Goal: Task Accomplishment & Management: Manage account settings

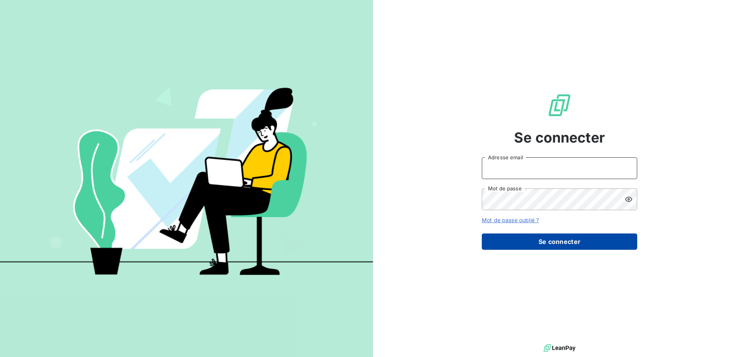
type input "[EMAIL_ADDRESS][DOMAIN_NAME]"
click at [557, 247] on button "Se connecter" at bounding box center [559, 242] width 155 height 16
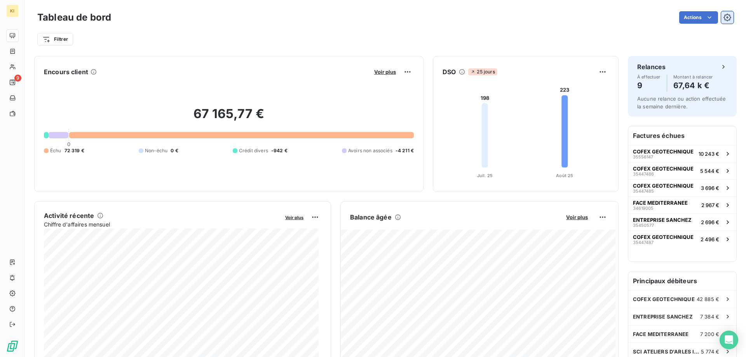
click at [724, 21] on icon "button" at bounding box center [728, 18] width 8 height 8
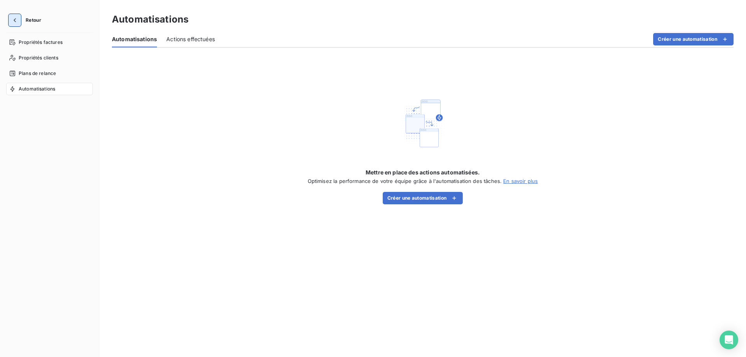
click at [16, 19] on icon "button" at bounding box center [15, 20] width 8 height 8
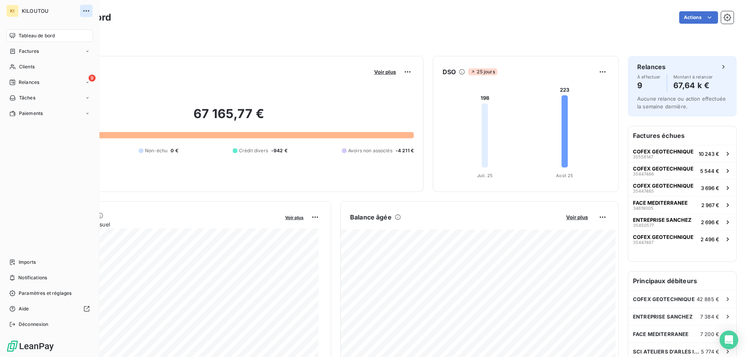
click at [89, 14] on icon "button" at bounding box center [86, 11] width 8 height 8
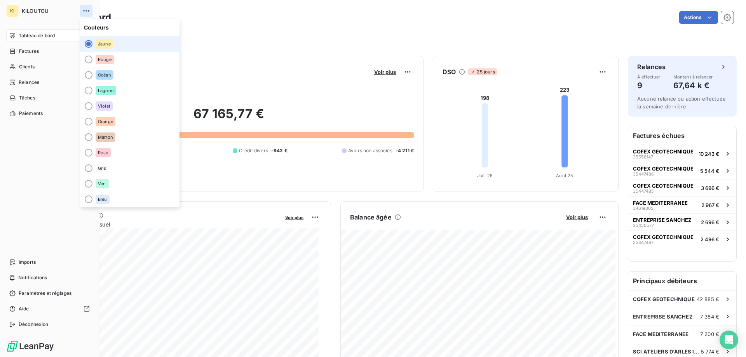
click at [89, 14] on icon "button" at bounding box center [86, 11] width 8 height 8
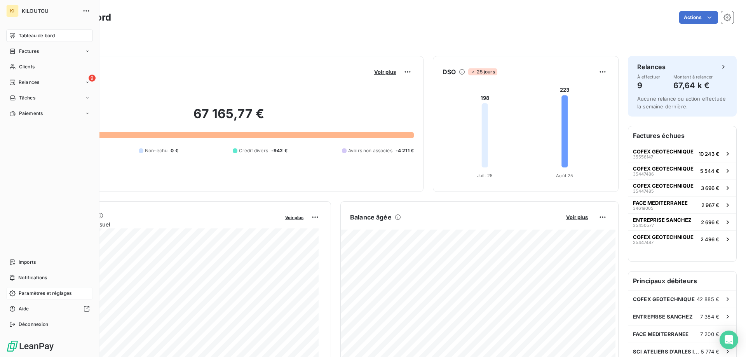
click at [37, 291] on span "Paramètres et réglages" at bounding box center [45, 293] width 53 height 7
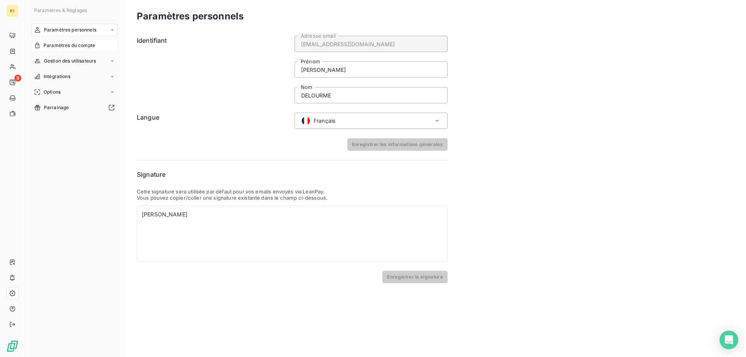
click at [75, 49] on span "Paramètres du compte" at bounding box center [70, 45] width 52 height 7
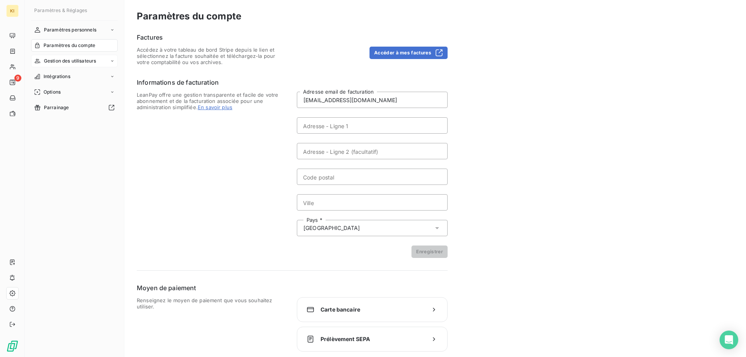
click at [61, 60] on span "Gestion des utilisateurs" at bounding box center [70, 61] width 52 height 7
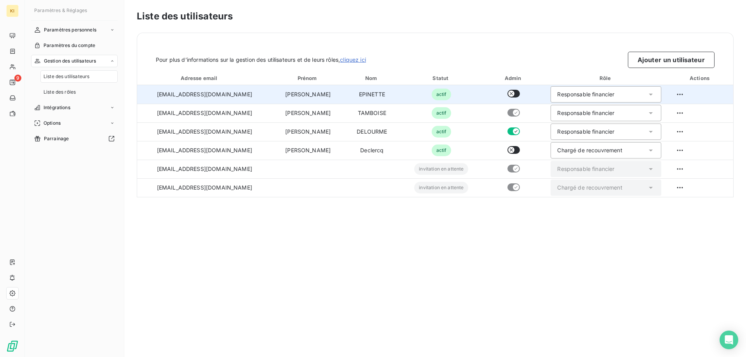
click at [583, 95] on div "Responsable financier" at bounding box center [585, 95] width 57 height 8
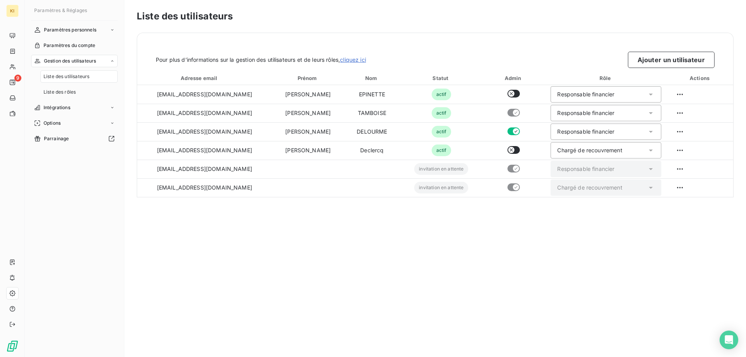
click at [588, 221] on div "Liste des utilisateurs Pour plus d’informations sur la gestion des utilisateurs…" at bounding box center [435, 178] width 622 height 357
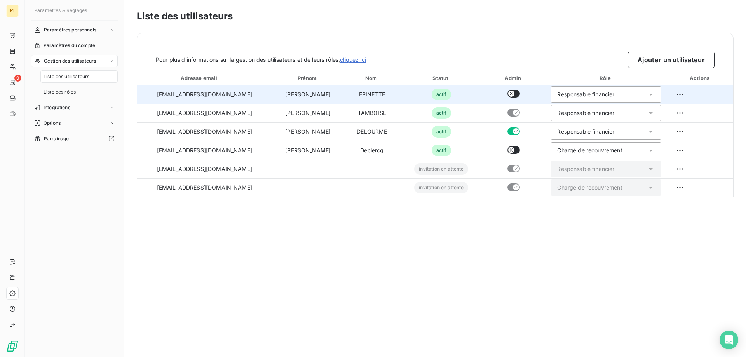
click at [508, 93] on button "button" at bounding box center [514, 94] width 12 height 8
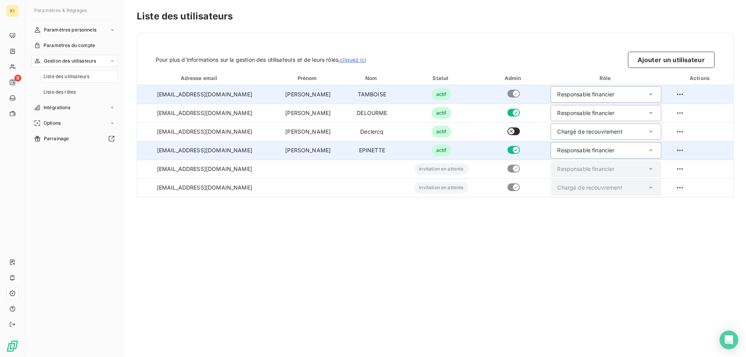
click at [513, 151] on icon "button" at bounding box center [516, 150] width 6 height 6
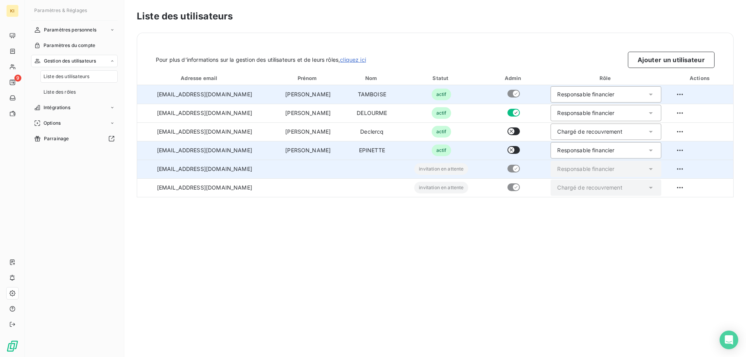
click at [417, 174] on span "invitation en attente" at bounding box center [441, 169] width 54 height 12
click at [414, 172] on span "invitation en attente" at bounding box center [441, 169] width 54 height 12
click at [675, 171] on html "KI 9 Paramètres & Réglages Paramètres personnels Paramètres du compte Gestion d…" at bounding box center [373, 178] width 746 height 357
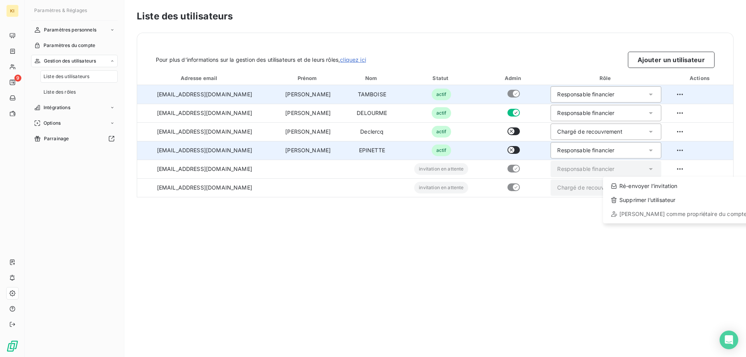
click at [640, 273] on html "KI 9 Paramètres & Réglages Paramètres personnels Paramètres du compte Gestion d…" at bounding box center [373, 178] width 746 height 357
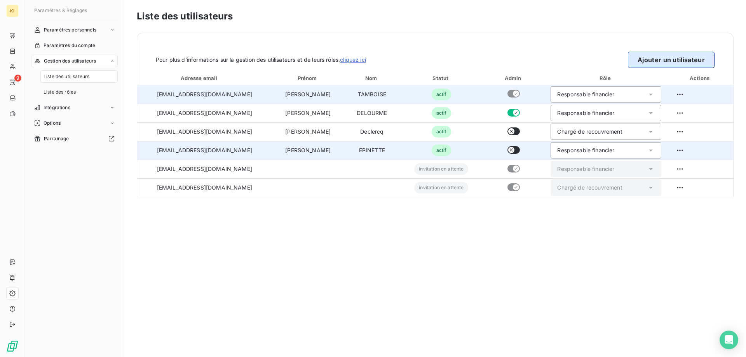
click at [667, 65] on button "Ajouter un utilisateur" at bounding box center [671, 60] width 87 height 16
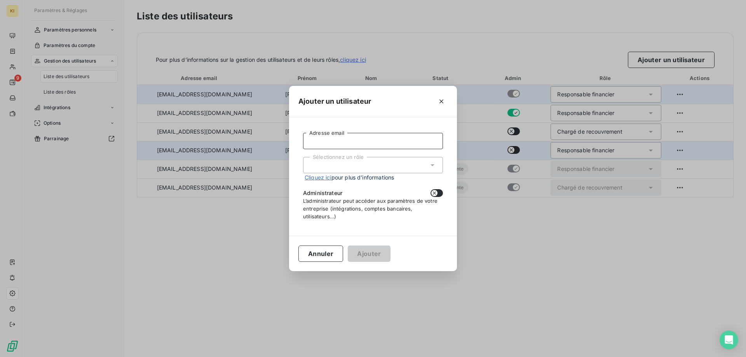
click at [367, 142] on input "Adresse email" at bounding box center [373, 141] width 140 height 16
type input "msamaille@kiloutou.fr"
click at [374, 166] on div "Sélectionnez un rôle" at bounding box center [373, 165] width 140 height 16
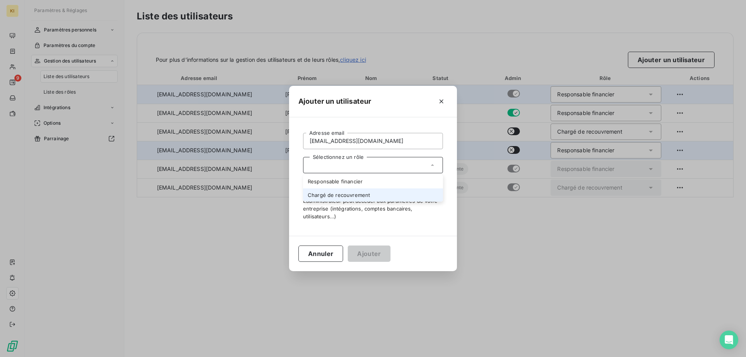
click at [371, 194] on li "Chargé de recouvrement" at bounding box center [373, 195] width 140 height 14
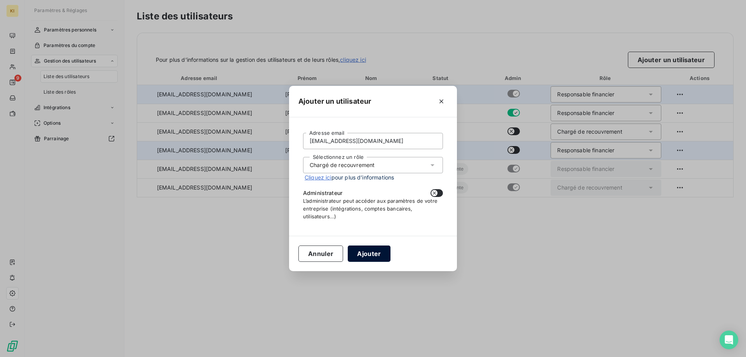
click at [364, 257] on button "Ajouter" at bounding box center [369, 254] width 42 height 16
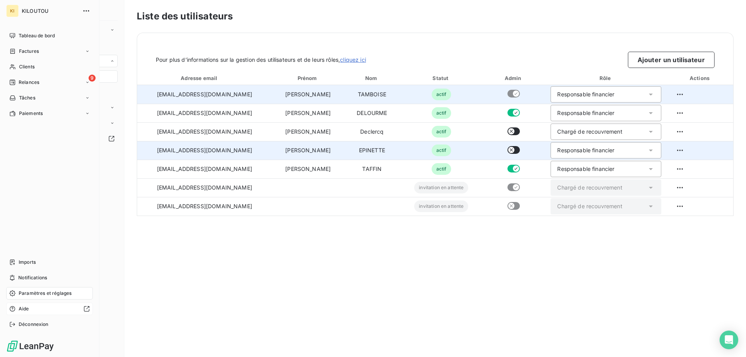
click at [24, 310] on span "Aide" at bounding box center [24, 308] width 10 height 7
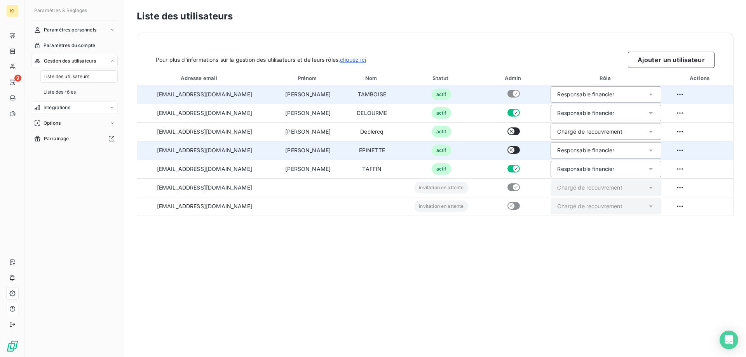
click at [75, 109] on div "Intégrations" at bounding box center [74, 107] width 87 height 12
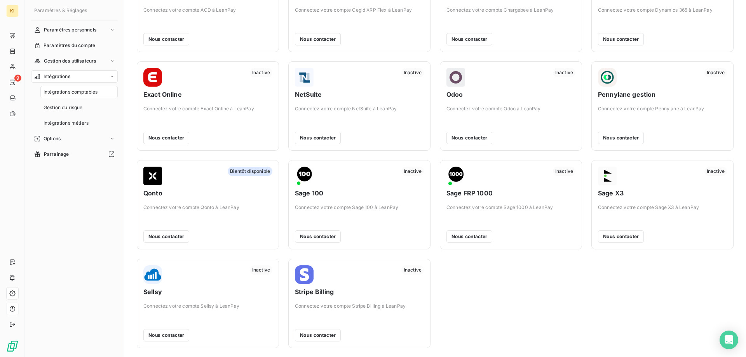
scroll to position [70, 0]
click at [87, 105] on div "Gestion du risque" at bounding box center [78, 107] width 77 height 12
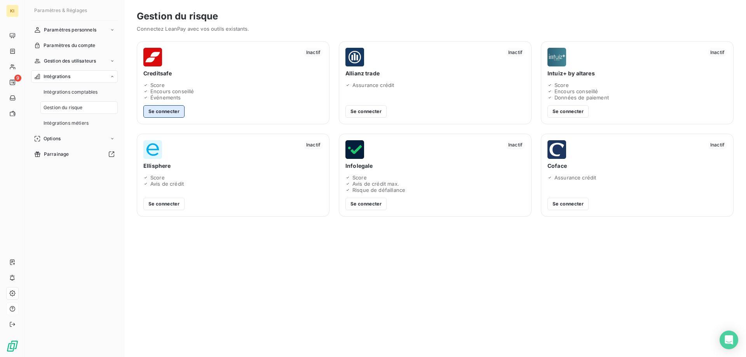
click at [173, 108] on button "Se connecter" at bounding box center [163, 111] width 41 height 12
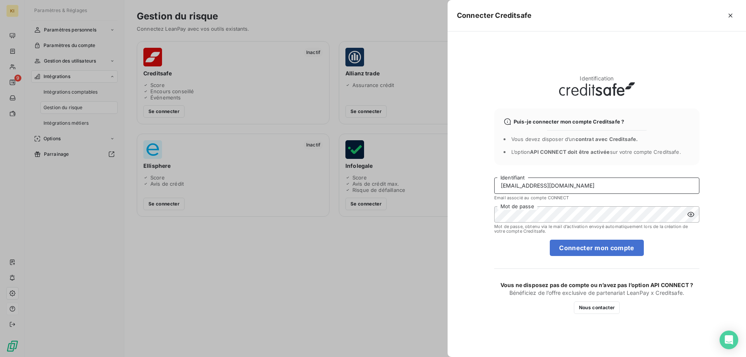
drag, startPoint x: 528, startPoint y: 188, endPoint x: 451, endPoint y: 185, distance: 77.0
click at [451, 185] on div "Identification Puis-je connecter mon compte Creditsafe ? Vous devez disposer d’…" at bounding box center [597, 194] width 298 height 326
click at [694, 213] on icon at bounding box center [691, 215] width 8 height 8
click at [518, 185] on input "btaffin@kiloutou.fr" at bounding box center [596, 186] width 205 height 16
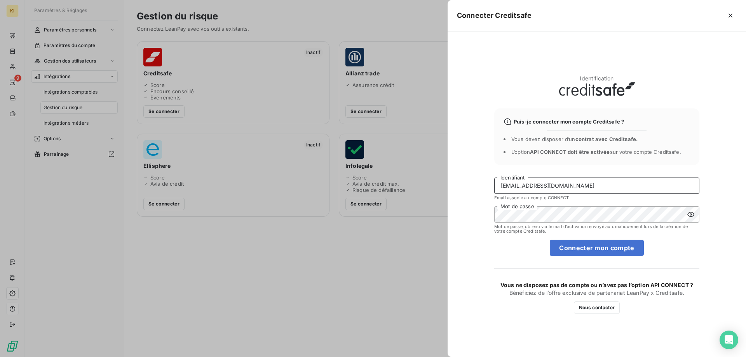
drag, startPoint x: 518, startPoint y: 185, endPoint x: 474, endPoint y: 183, distance: 44.0
click at [474, 183] on div "Identification Puis-je connecter mon compte Creditsafe ? Vous devez disposer d’…" at bounding box center [597, 194] width 298 height 326
type input "[EMAIL_ADDRESS][DOMAIN_NAME]"
click at [569, 248] on button "Connecter mon compte" at bounding box center [597, 248] width 94 height 16
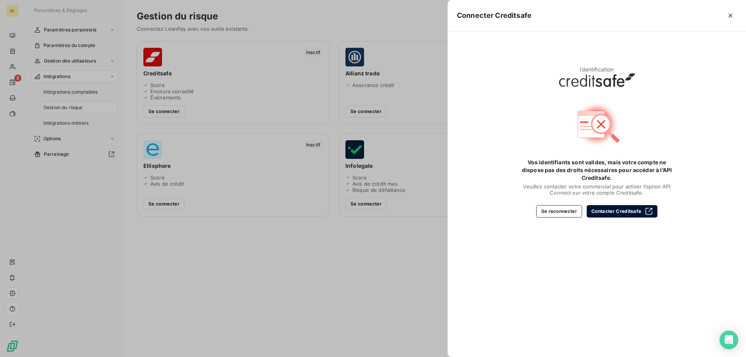
click at [628, 206] on button "Contacter Creditsafe" at bounding box center [622, 211] width 71 height 12
